Goal: Transaction & Acquisition: Subscribe to service/newsletter

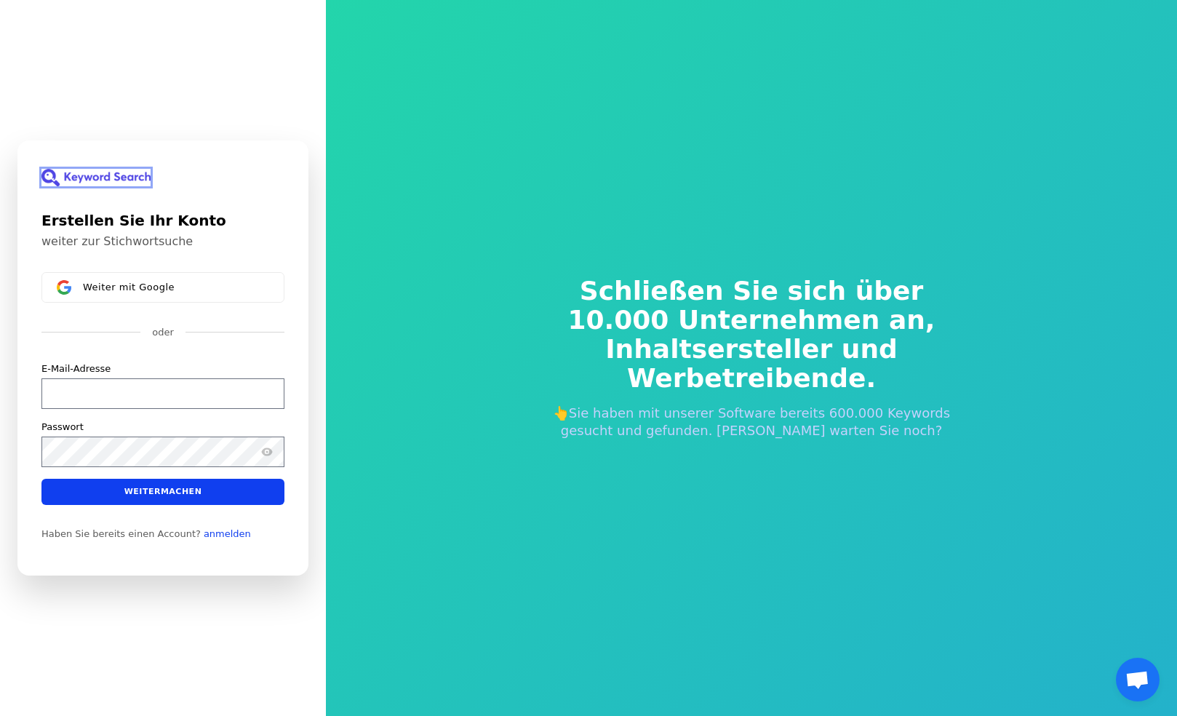
click at [110, 178] on img at bounding box center [95, 177] width 109 height 17
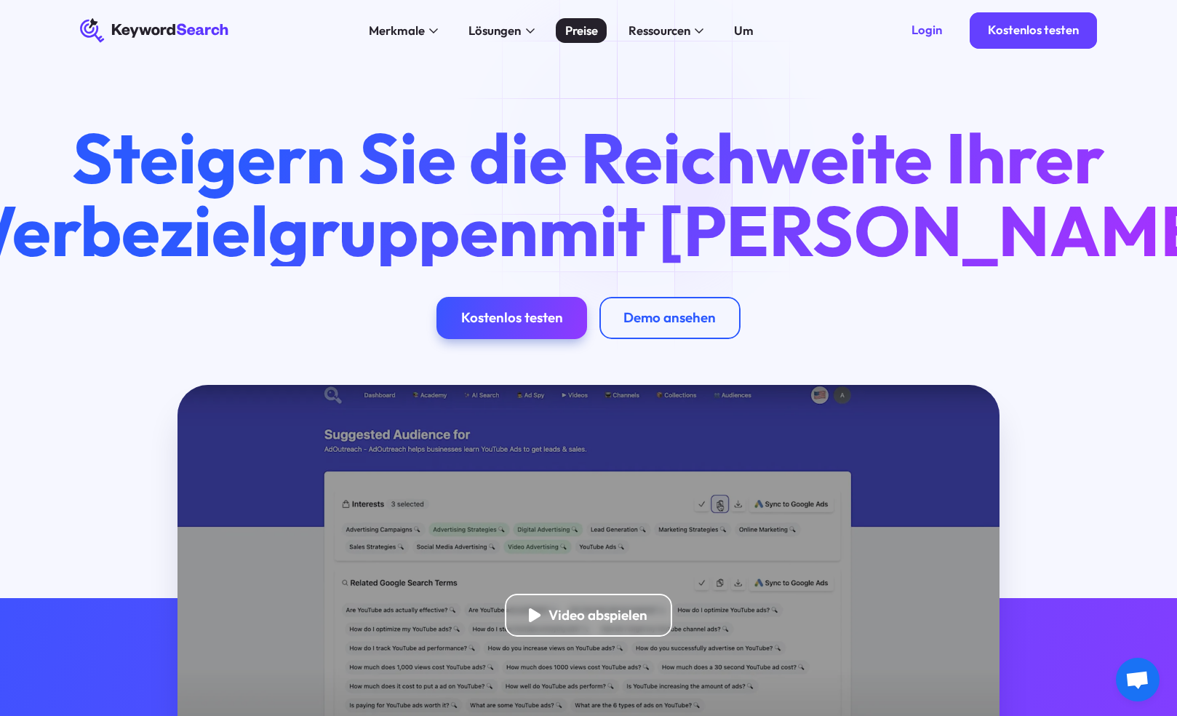
click at [576, 32] on font "Preise" at bounding box center [581, 30] width 33 height 15
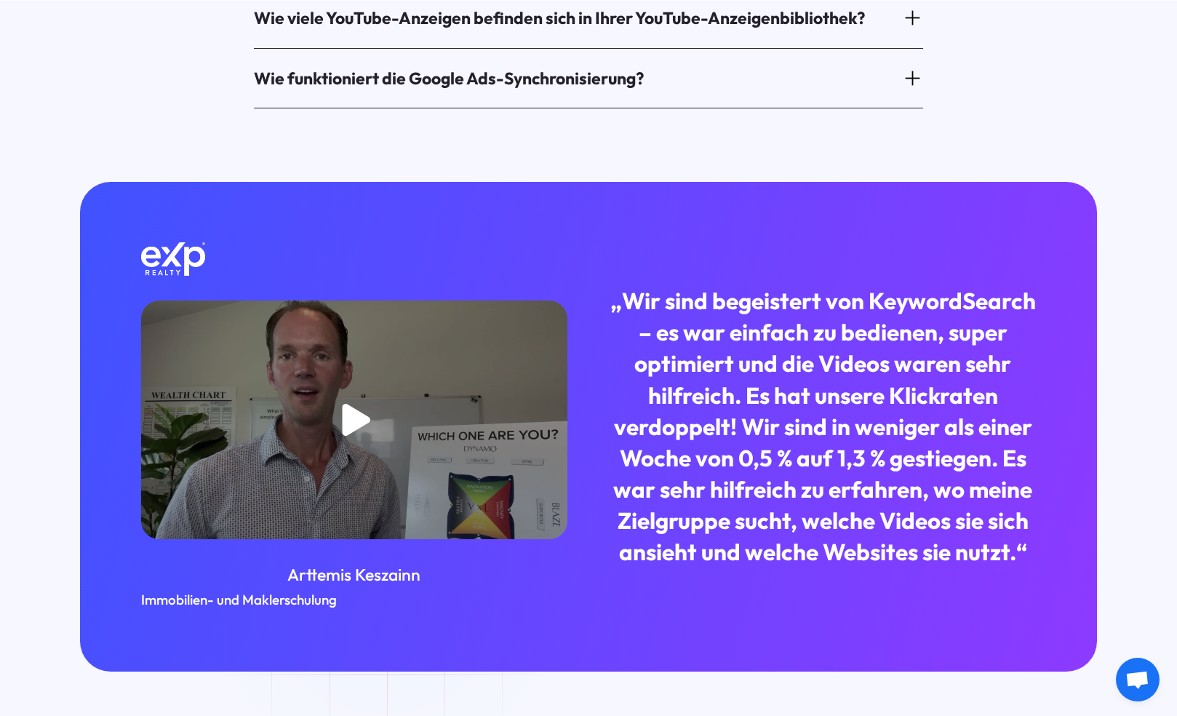
scroll to position [1279, 0]
